Goal: Register for event/course

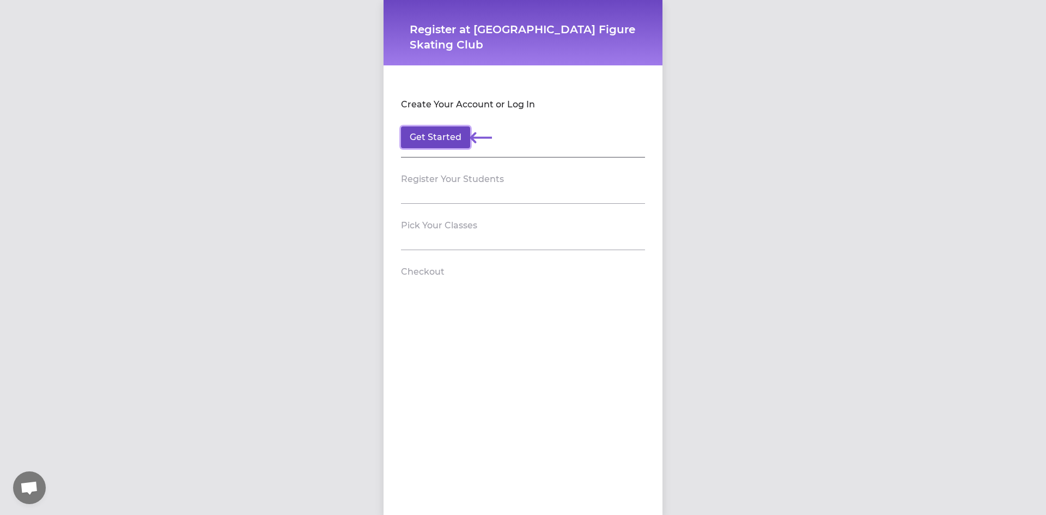
click at [453, 141] on button "Get Started" at bounding box center [435, 137] width 69 height 22
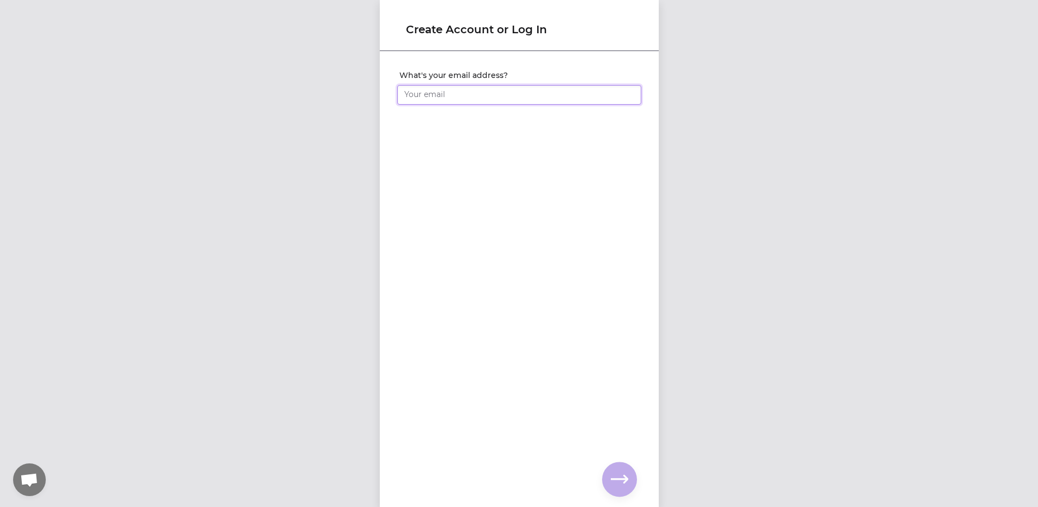
click at [446, 91] on input "What's your email address?" at bounding box center [519, 95] width 244 height 20
type input "[EMAIL_ADDRESS][DOMAIN_NAME]"
click at [618, 480] on icon "button" at bounding box center [619, 479] width 17 height 8
click at [446, 93] on input "What's your full name?" at bounding box center [519, 95] width 244 height 20
type input "[PERSON_NAME]"
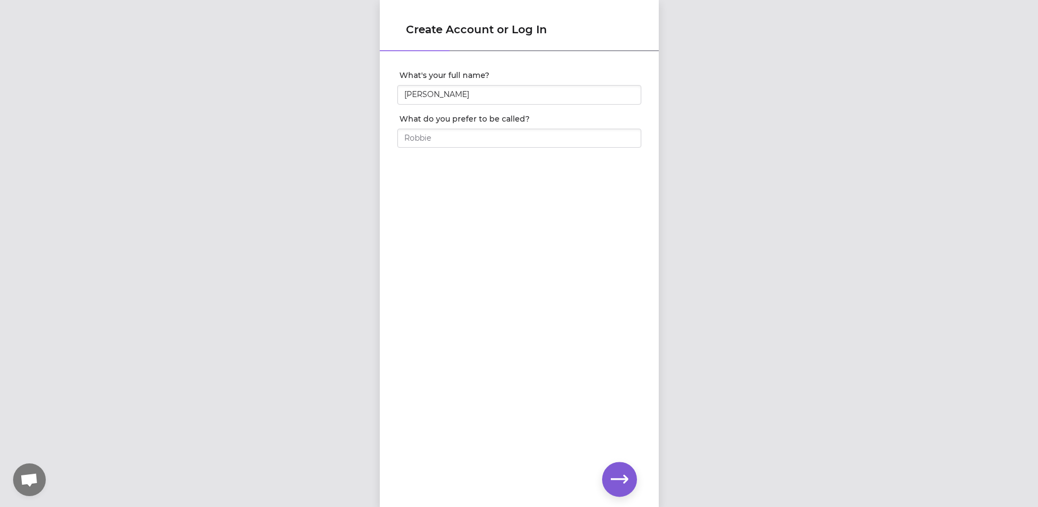
click at [431, 148] on div at bounding box center [519, 152] width 244 height 9
click at [431, 140] on input "What do you prefer to be called?" at bounding box center [519, 139] width 244 height 20
type input "[PERSON_NAME]"
click at [620, 478] on icon "button" at bounding box center [619, 478] width 17 height 17
click at [462, 102] on input "What's your phone number?" at bounding box center [519, 95] width 244 height 20
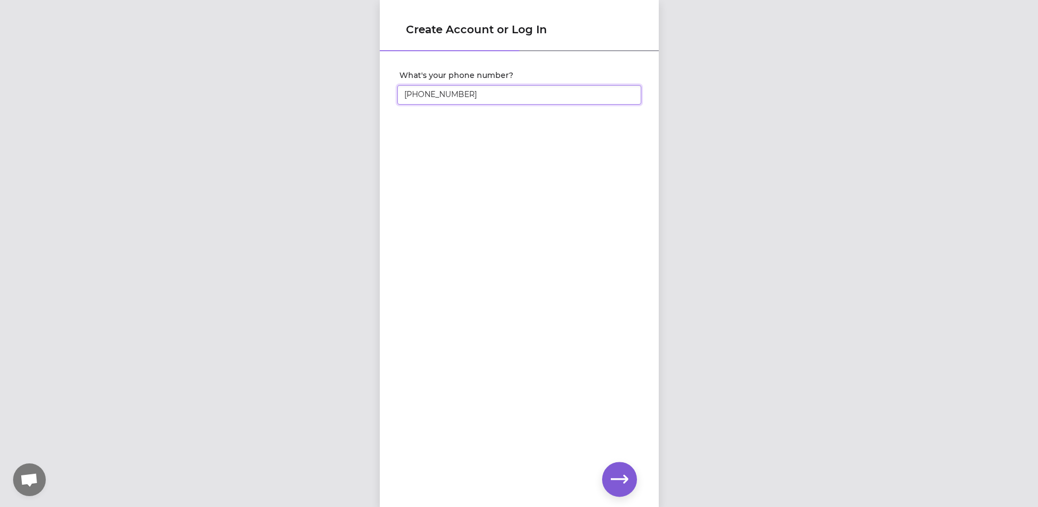
type input "[PHONE_NUMBER]"
click at [619, 479] on icon "button" at bounding box center [619, 479] width 17 height 8
click at [615, 464] on button "button" at bounding box center [619, 479] width 35 height 35
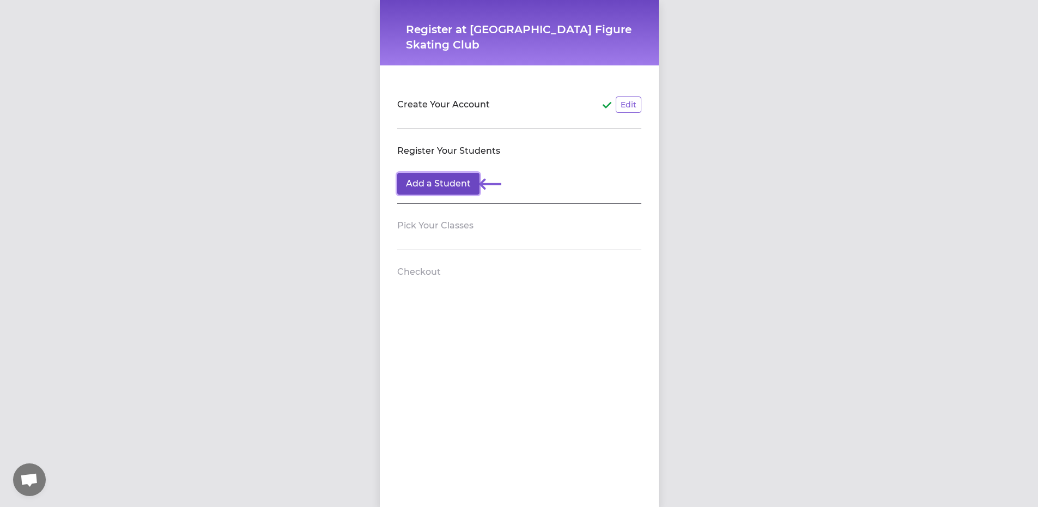
click at [438, 186] on button "Add a Student" at bounding box center [438, 184] width 82 height 22
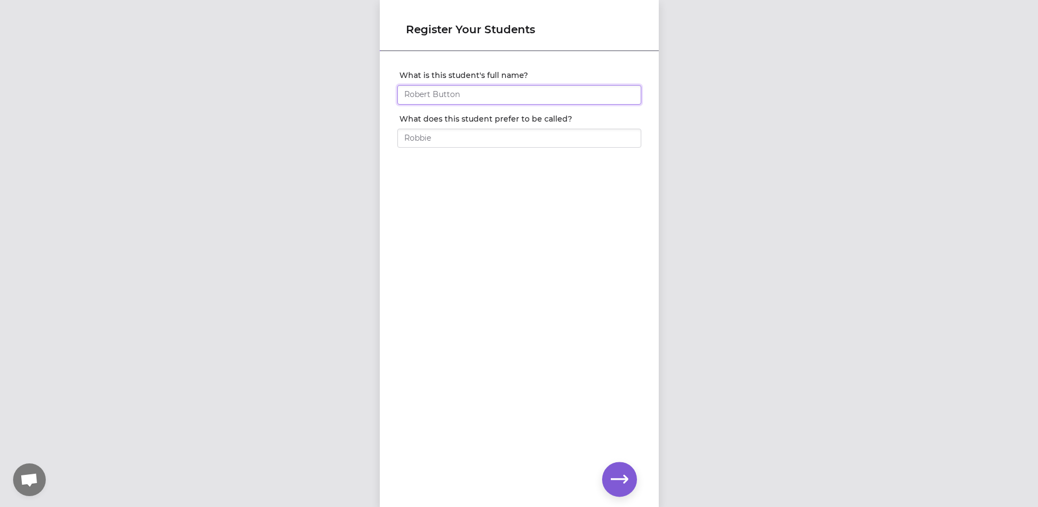
click at [458, 92] on input "What is this student's full name?" at bounding box center [519, 95] width 244 height 20
type input "[PERSON_NAME]"
click at [448, 139] on input "What does this student prefer to be called?" at bounding box center [519, 139] width 244 height 20
type input "k"
type input "[PERSON_NAME]"
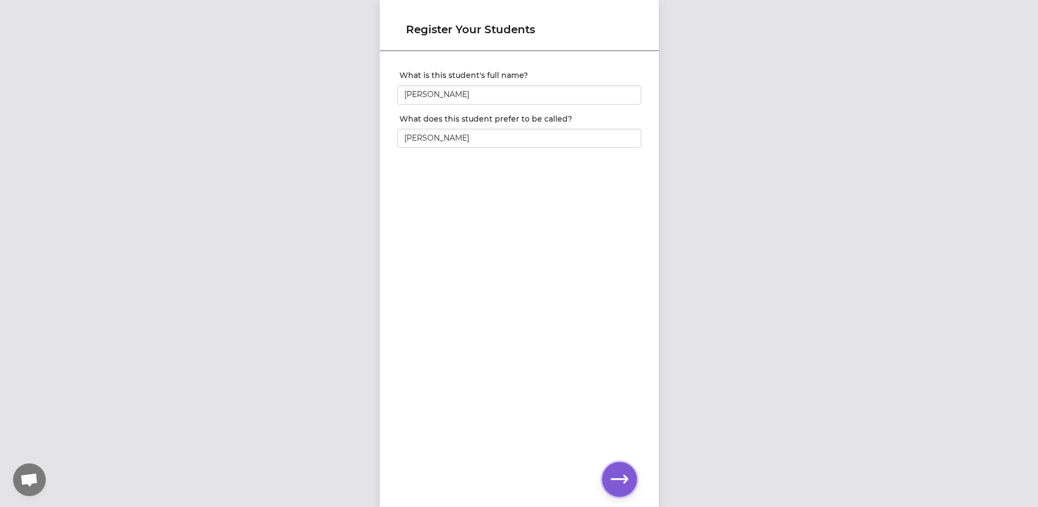
click at [609, 482] on button "button" at bounding box center [619, 479] width 35 height 35
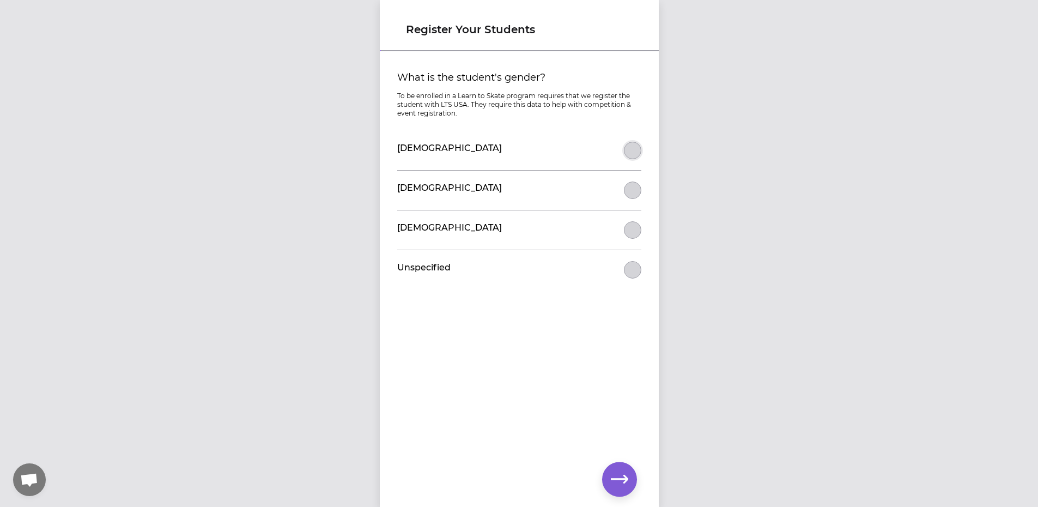
click at [628, 147] on button "What is the student's gender?" at bounding box center [632, 150] width 17 height 17
click at [619, 476] on icon "button" at bounding box center [619, 478] width 17 height 17
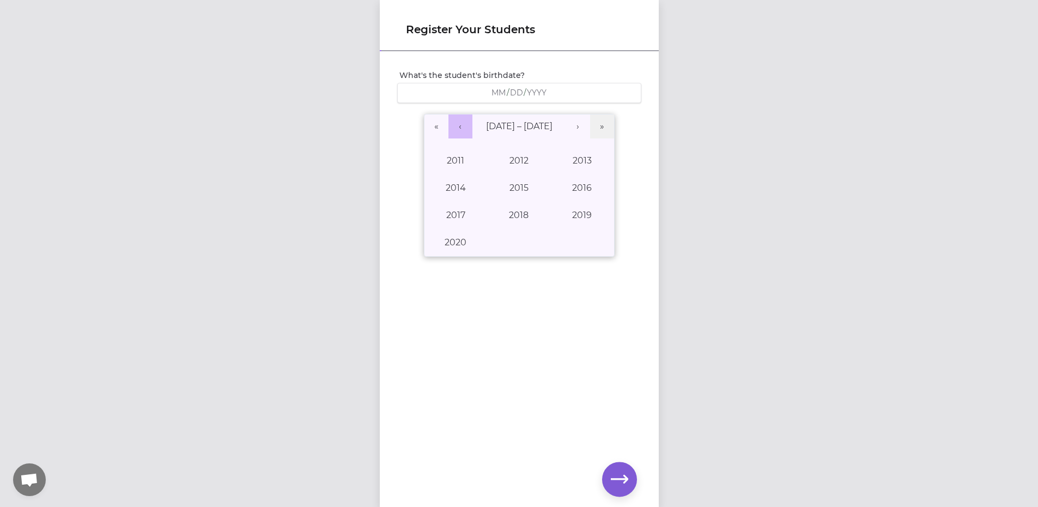
click at [452, 131] on button "‹" at bounding box center [461, 126] width 24 height 24
click at [567, 190] on button "1996" at bounding box center [581, 187] width 63 height 27
click at [568, 160] on abbr "March" at bounding box center [581, 160] width 27 height 10
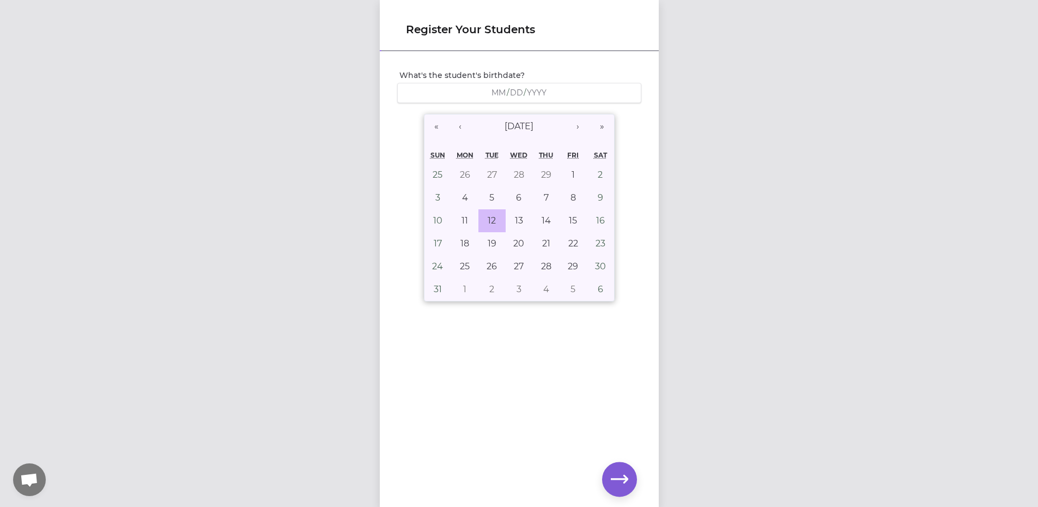
click at [488, 222] on abbr "12" at bounding box center [492, 220] width 8 height 10
type input "[DATE]"
type input "3"
type input "12"
type input "1996"
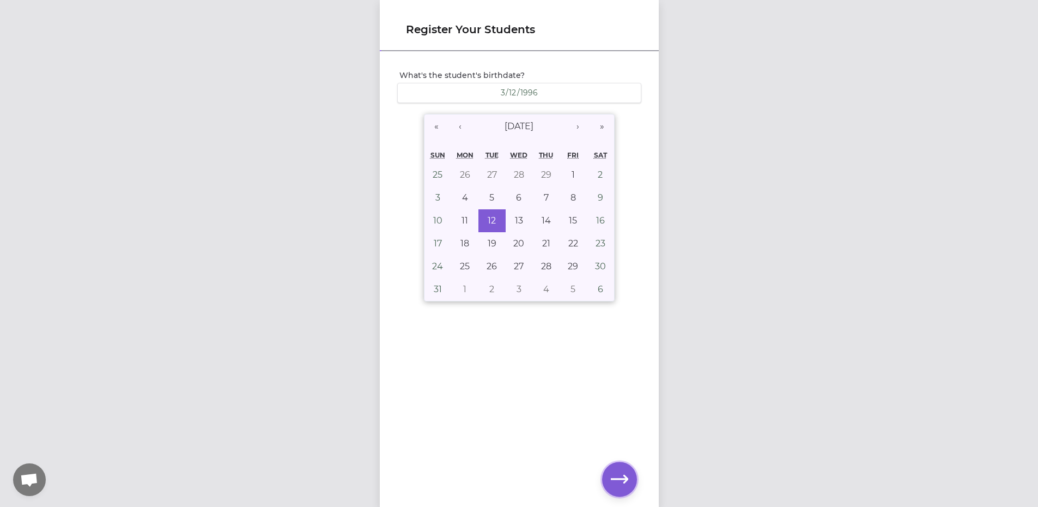
click at [632, 480] on button "button" at bounding box center [619, 479] width 35 height 35
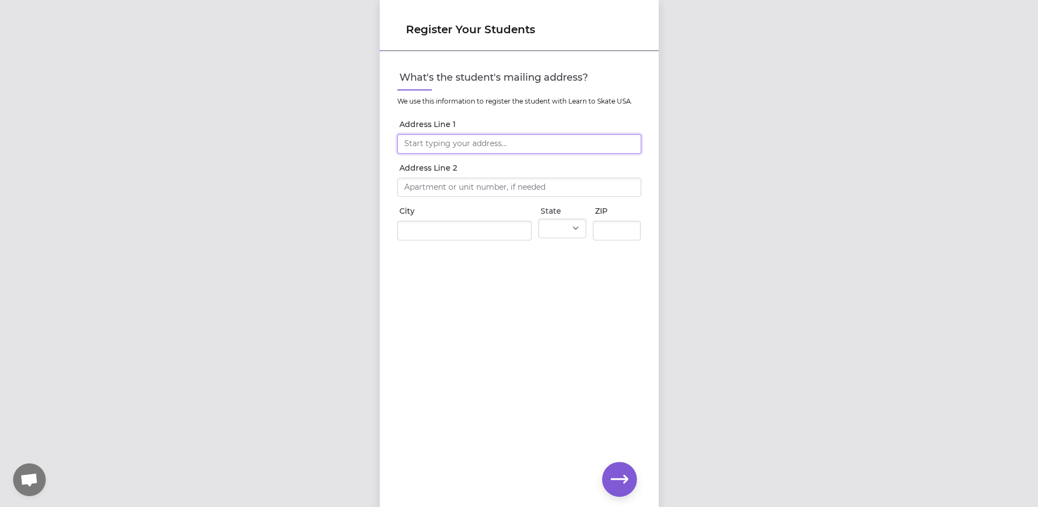
click at [471, 150] on input "Address Line 1" at bounding box center [519, 144] width 244 height 20
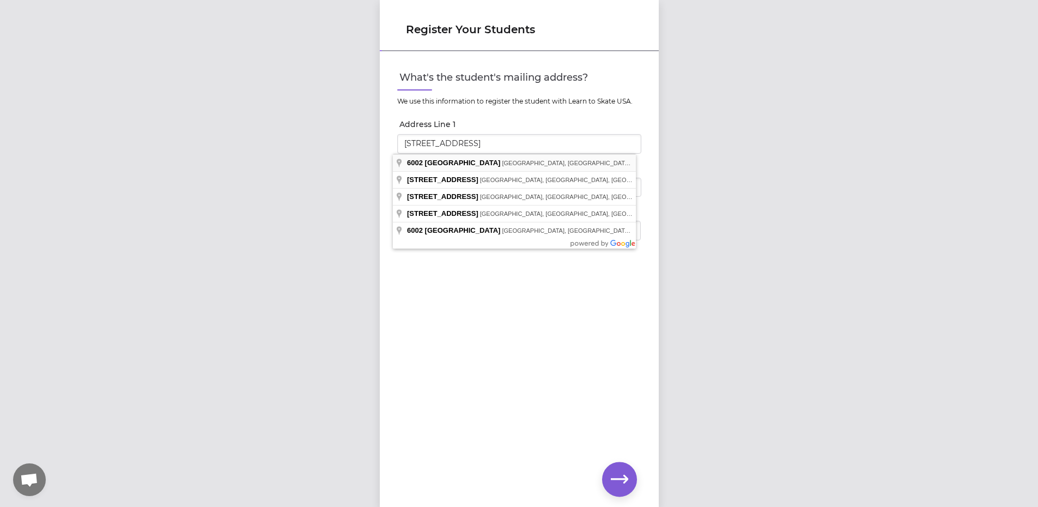
type input "[STREET_ADDRESS]"
type input "[GEOGRAPHIC_DATA]"
select select "WA"
type input "99205"
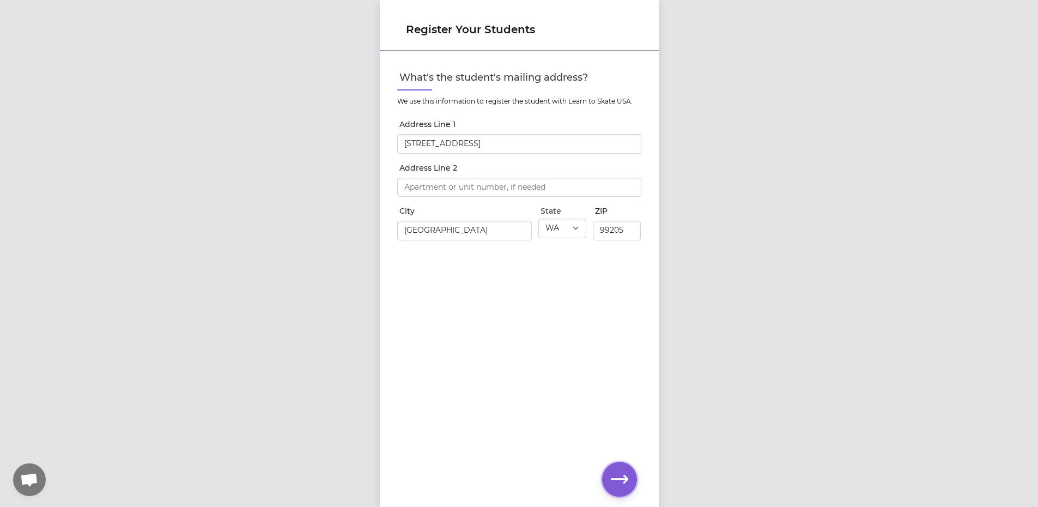
click at [611, 481] on icon "button" at bounding box center [619, 478] width 17 height 17
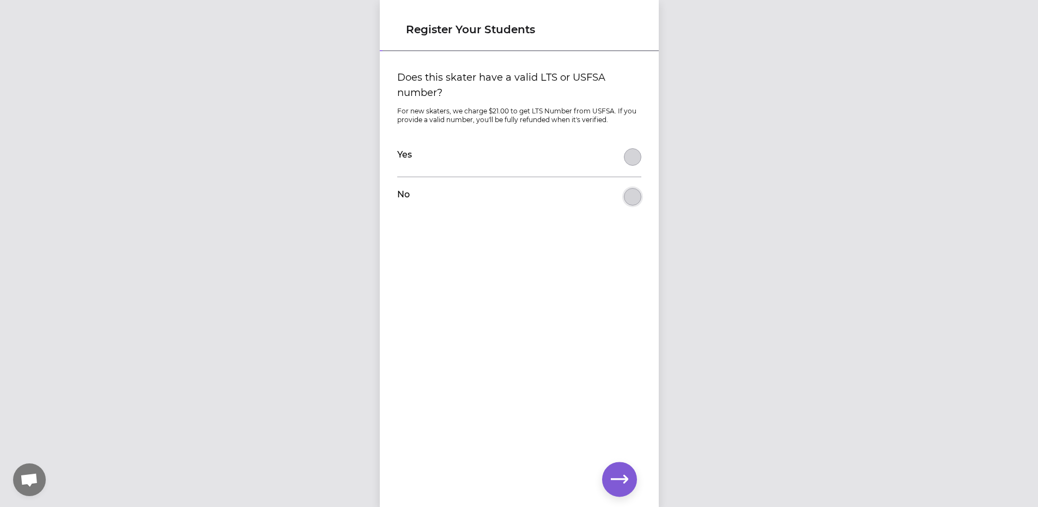
click at [624, 194] on button "Does this skater have a valid LTS or USFSA number?" at bounding box center [632, 196] width 17 height 17
click at [610, 466] on button "button" at bounding box center [619, 479] width 35 height 35
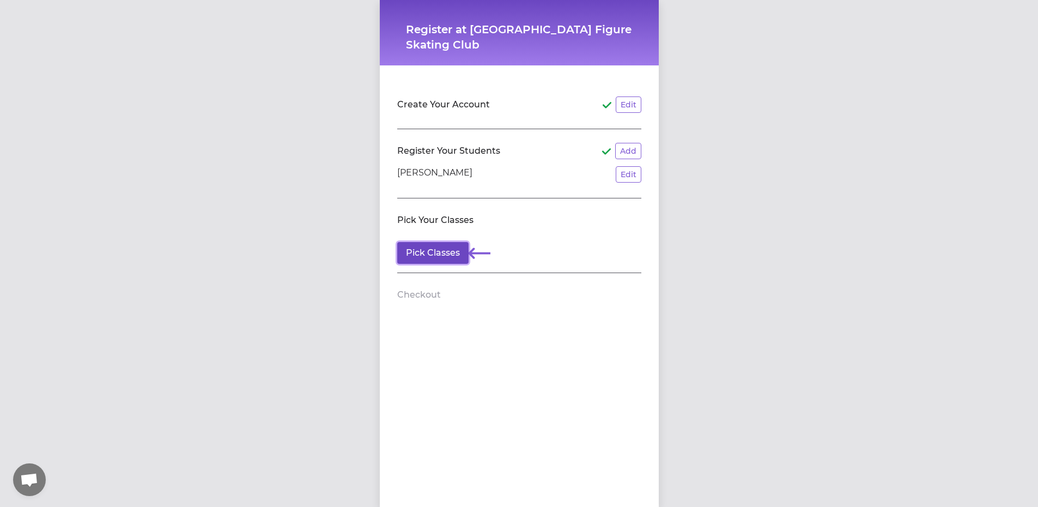
click at [417, 247] on button "Pick Classes" at bounding box center [432, 253] width 71 height 22
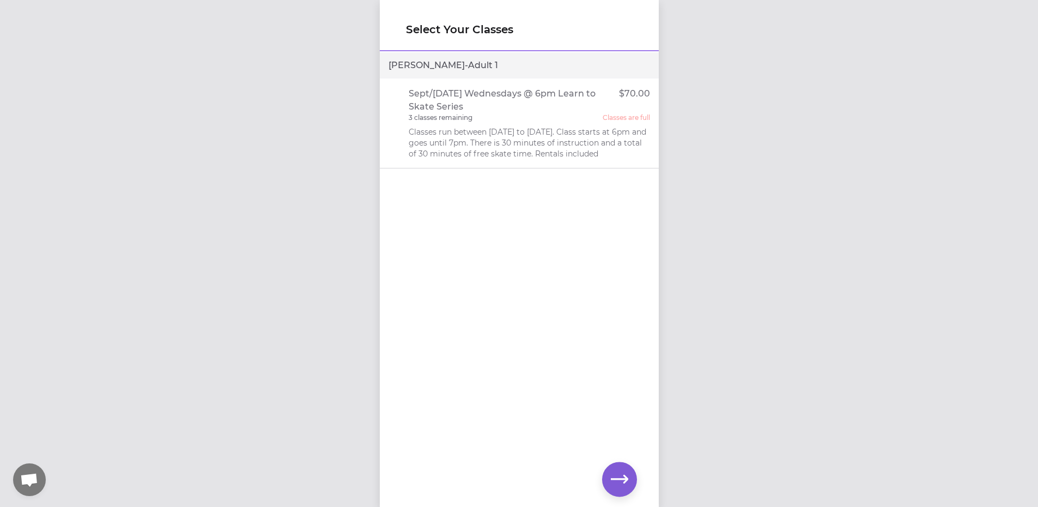
click at [461, 134] on p "Classes run between [DATE] to [DATE]. Class starts at 6pm and goes until 7pm. T…" at bounding box center [529, 142] width 241 height 33
click at [619, 469] on button "button" at bounding box center [619, 479] width 35 height 35
